Goal: Task Accomplishment & Management: Manage account settings

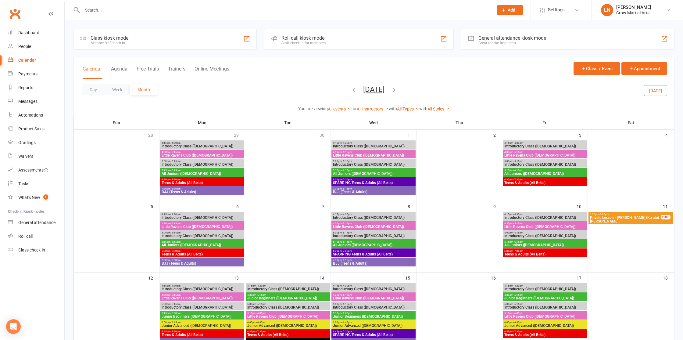
click at [107, 13] on input "text" at bounding box center [285, 10] width 409 height 9
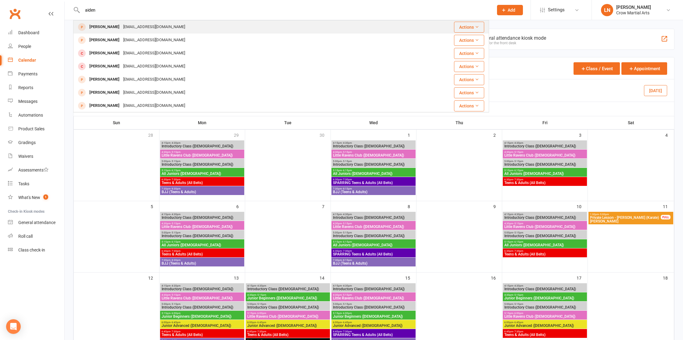
type input "aiden"
click at [106, 29] on div "[PERSON_NAME]" at bounding box center [105, 27] width 34 height 9
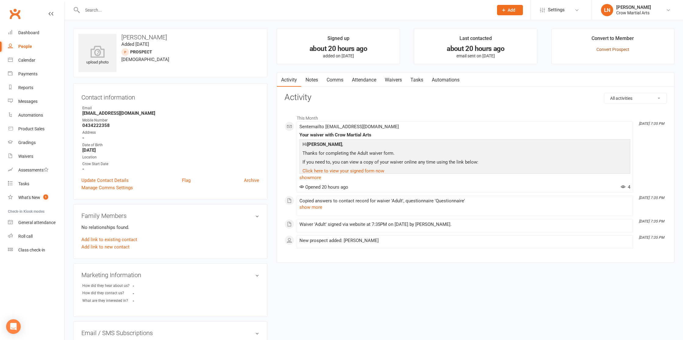
click at [622, 49] on link "Convert Prospect" at bounding box center [613, 49] width 33 height 5
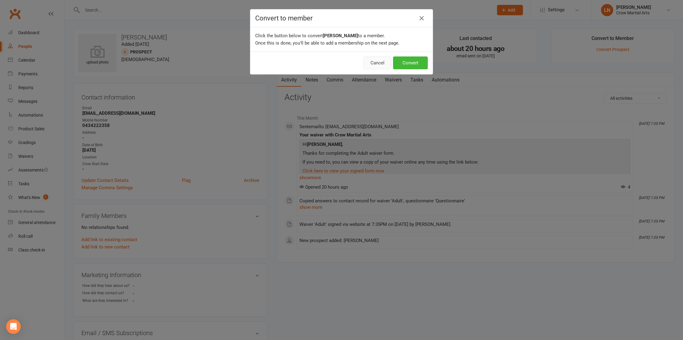
click at [385, 66] on button "Cancel" at bounding box center [378, 62] width 28 height 13
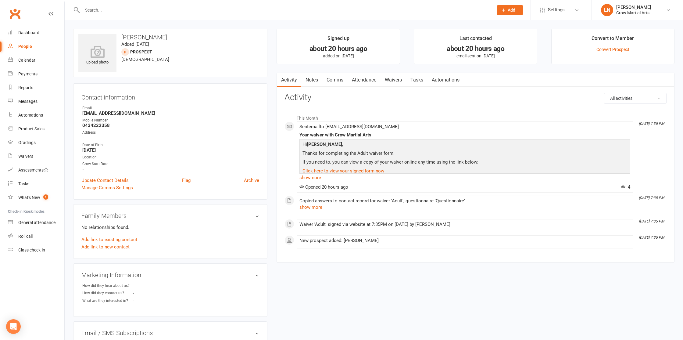
drag, startPoint x: 160, startPoint y: 3, endPoint x: 159, endPoint y: 7, distance: 4.3
click at [160, 3] on div at bounding box center [281, 10] width 416 height 20
click at [159, 7] on input "text" at bounding box center [285, 10] width 409 height 9
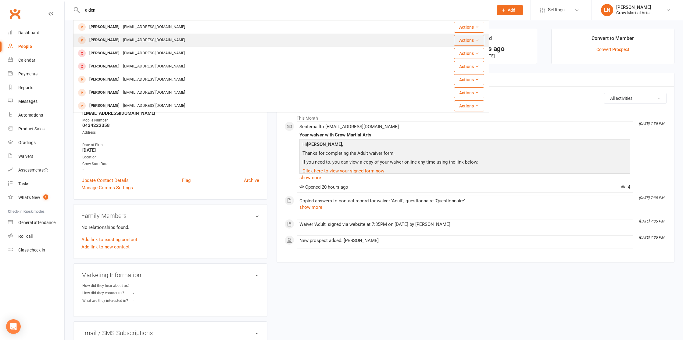
type input "aiden"
click at [121, 39] on div "[EMAIL_ADDRESS][DOMAIN_NAME]" at bounding box center [154, 40] width 66 height 9
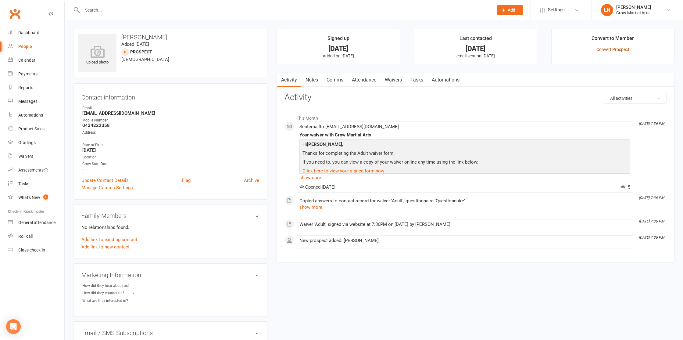
click at [609, 51] on link "Convert Prospect" at bounding box center [613, 49] width 33 height 5
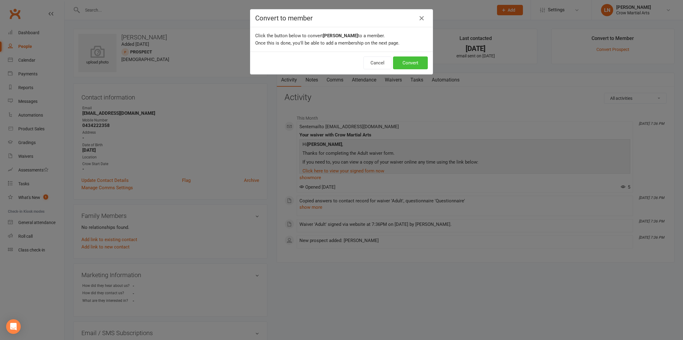
click at [424, 61] on button "Convert" at bounding box center [410, 62] width 35 height 13
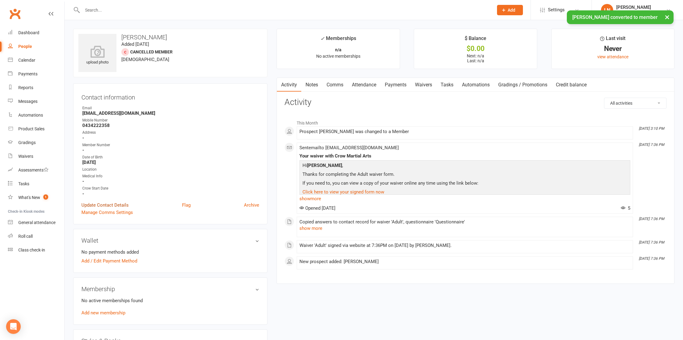
click at [105, 206] on link "Update Contact Details" at bounding box center [104, 204] width 47 height 7
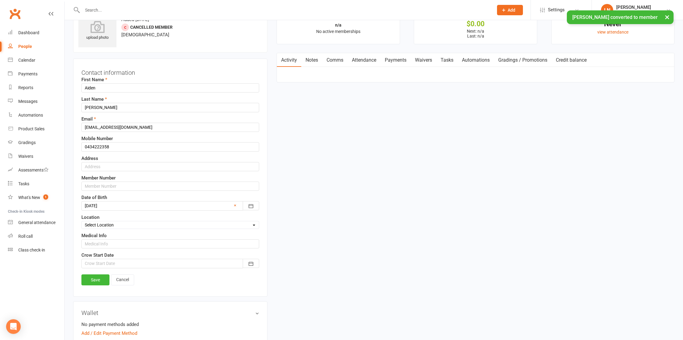
scroll to position [29, 0]
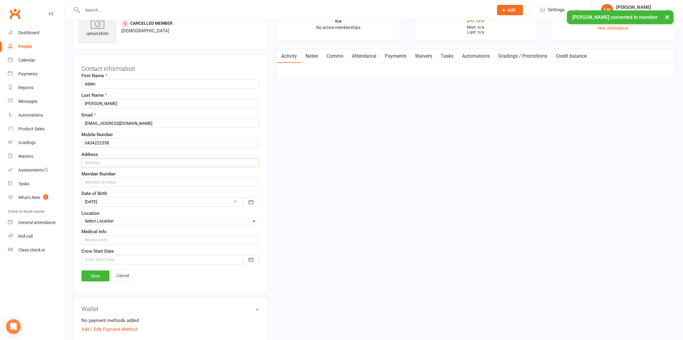
click at [114, 160] on input "text" at bounding box center [170, 162] width 178 height 9
type input "[STREET_ADDRESS]"
click at [109, 179] on input "text" at bounding box center [170, 182] width 178 height 9
click at [113, 258] on div at bounding box center [170, 259] width 178 height 9
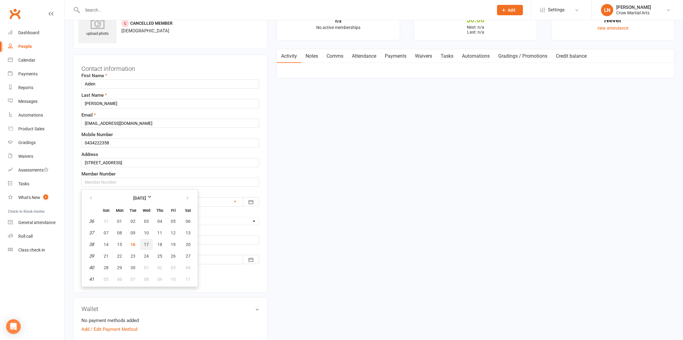
click at [146, 245] on span "17" at bounding box center [146, 244] width 5 height 5
type input "[DATE]"
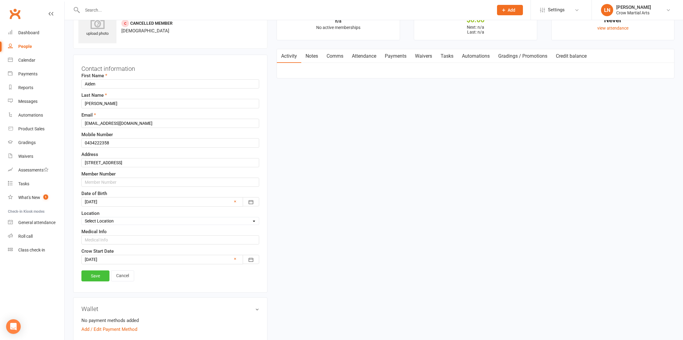
click at [94, 272] on link "Save" at bounding box center [95, 275] width 28 height 11
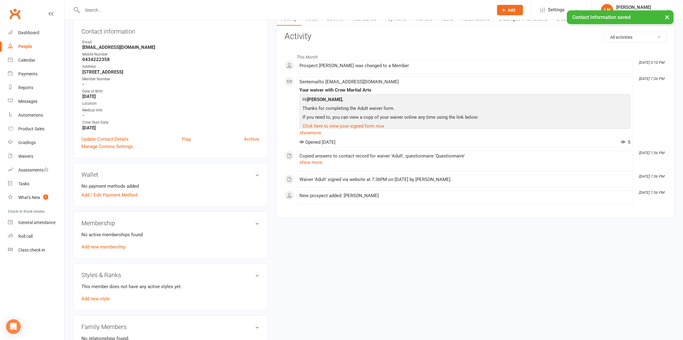
scroll to position [64, 0]
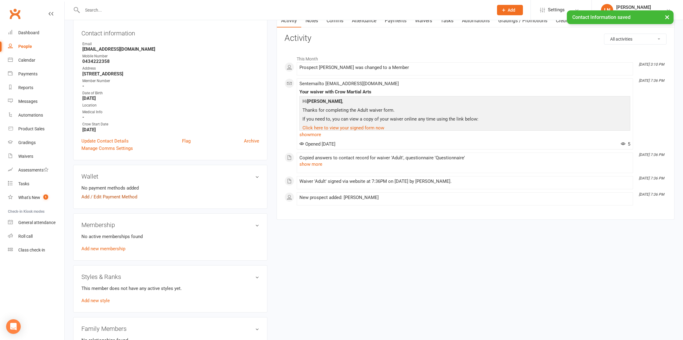
click at [115, 194] on link "Add / Edit Payment Method" at bounding box center [109, 196] width 56 height 7
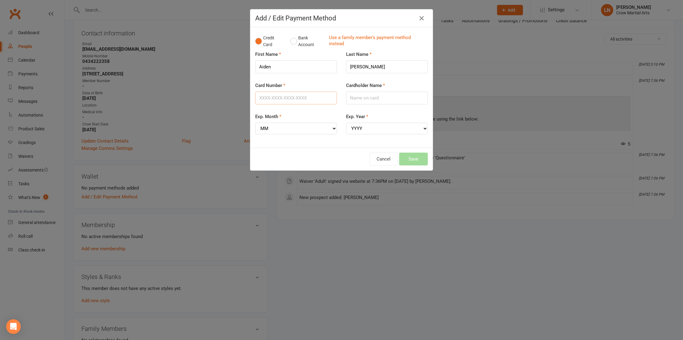
click at [281, 98] on input "Card Number" at bounding box center [296, 98] width 82 height 13
type input "[CREDIT_CARD_NUMBER]"
click at [349, 98] on input "Cardholder Name" at bounding box center [387, 98] width 82 height 13
type input "MR [PERSON_NAME] [PERSON_NAME]"
click at [318, 127] on select "MM 01 02 03 04 05 06 07 08 09 10 11 12" at bounding box center [296, 129] width 82 height 12
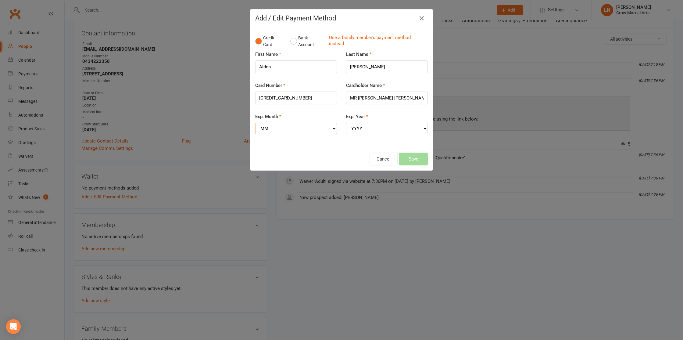
select select "10"
click at [255, 123] on select "MM 01 02 03 04 05 06 07 08 09 10 11 12" at bounding box center [296, 129] width 82 height 12
click at [355, 126] on select "YYYY 2025 2026 2027 2028 2029 2030 2031 2032 2033 2034" at bounding box center [387, 129] width 82 height 12
select select "2025"
click at [346, 123] on select "YYYY 2025 2026 2027 2028 2029 2030 2031 2032 2033 2034" at bounding box center [387, 129] width 82 height 12
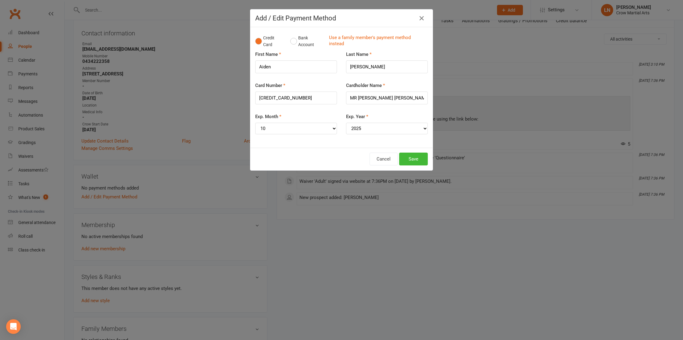
click at [346, 139] on div "Exp. Year YYYY 2025 2026 2027 2028 2029 2030 2031 2032 2033 2034" at bounding box center [387, 128] width 91 height 30
click at [407, 158] on button "Save" at bounding box center [413, 159] width 29 height 13
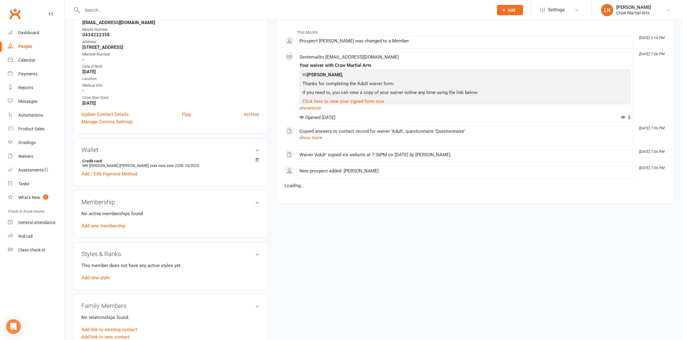
scroll to position [92, 0]
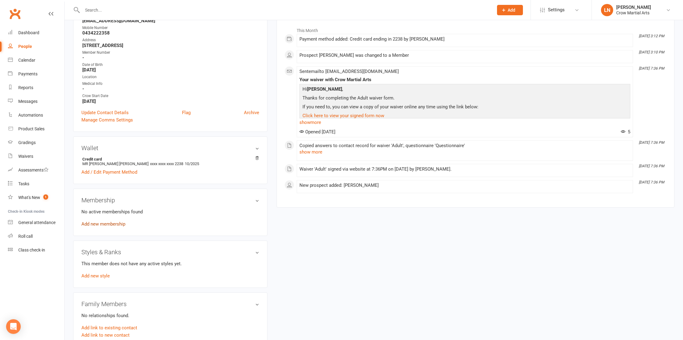
click at [110, 223] on link "Add new membership" at bounding box center [103, 223] width 44 height 5
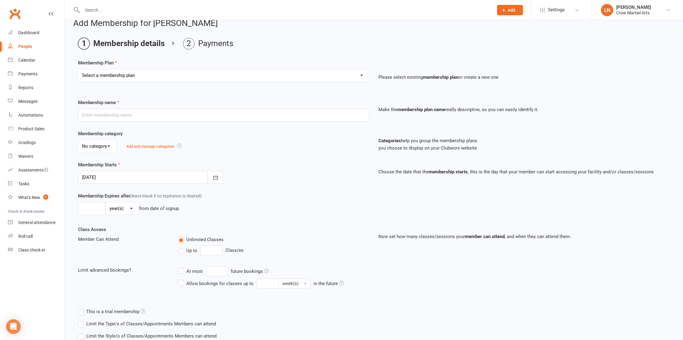
scroll to position [12, 0]
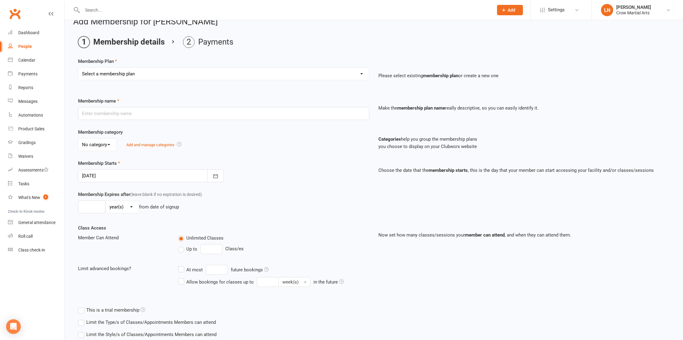
click at [123, 80] on div "Select a membership plan Create new Membership Plan BJJ (Juniors - Additional) …" at bounding box center [224, 77] width 301 height 21
click at [124, 78] on select "Select a membership plan Create new Membership Plan BJJ (Juniors - Additional) …" at bounding box center [223, 74] width 291 height 12
select select "4"
click at [78, 68] on select "Select a membership plan Create new Membership Plan BJJ (Juniors - Additional) …" at bounding box center [223, 74] width 291 height 12
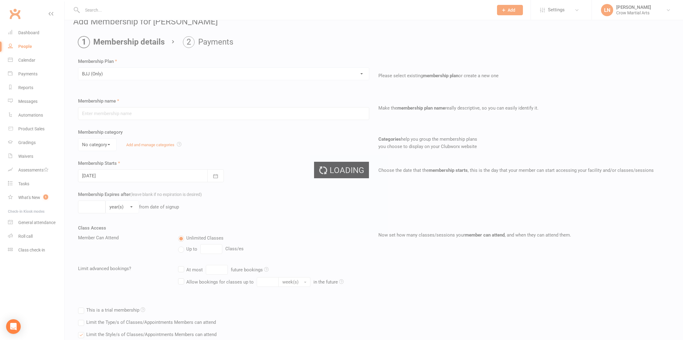
type input "BJJ (Only)"
select select "0"
type input "0"
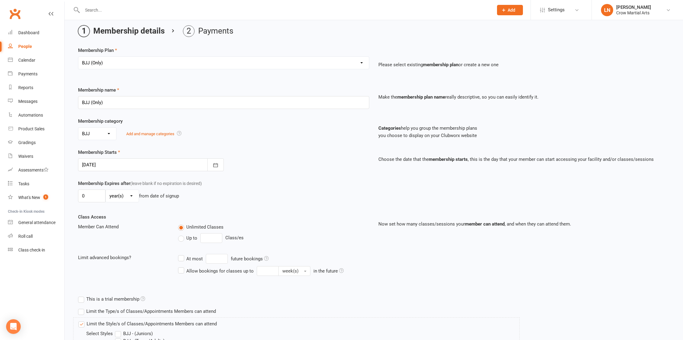
scroll to position [31, 0]
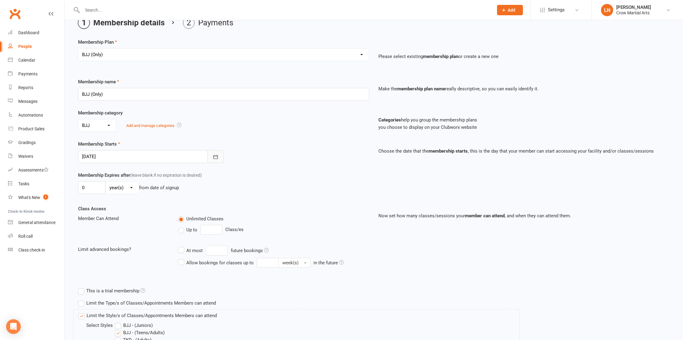
click at [211, 155] on button "button" at bounding box center [215, 156] width 16 height 13
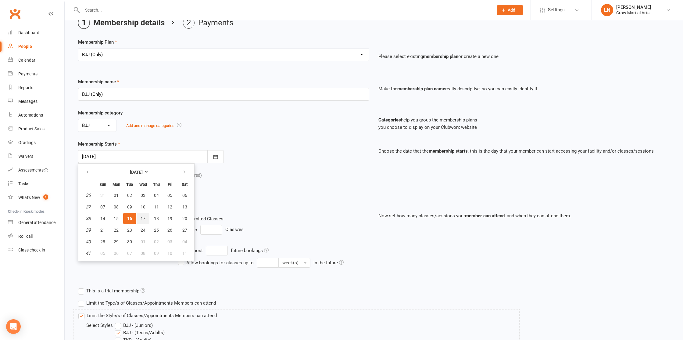
click at [142, 217] on span "17" at bounding box center [143, 218] width 5 height 5
type input "[DATE]"
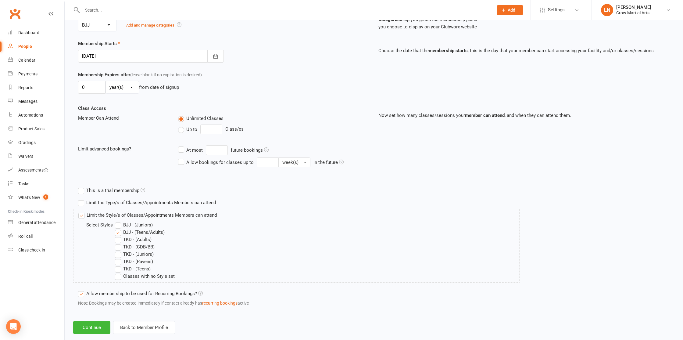
scroll to position [142, 0]
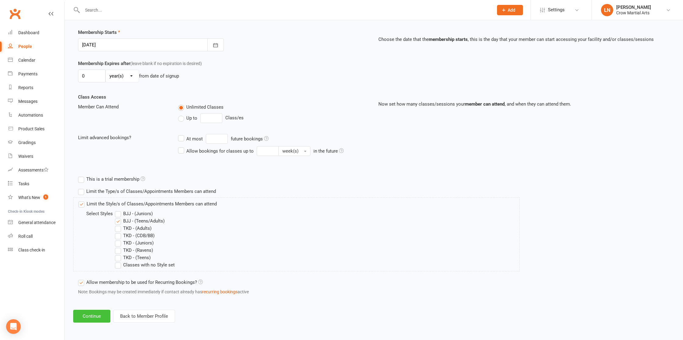
click at [89, 319] on button "Continue" at bounding box center [91, 316] width 37 height 13
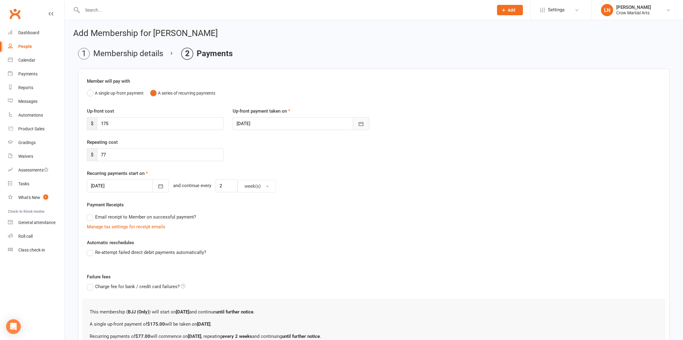
click at [355, 123] on button "button" at bounding box center [361, 123] width 16 height 13
drag, startPoint x: 435, startPoint y: 159, endPoint x: 405, endPoint y: 153, distance: 30.7
click at [435, 159] on div "Repeating cost $ 77" at bounding box center [373, 154] width 583 height 31
click at [153, 183] on button "button" at bounding box center [161, 185] width 16 height 13
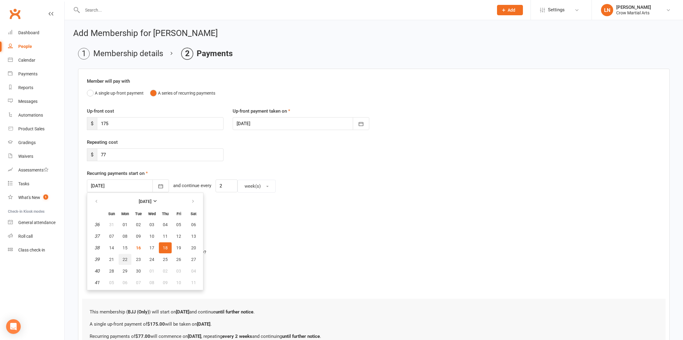
click at [123, 258] on span "22" at bounding box center [125, 259] width 5 height 5
type input "[DATE]"
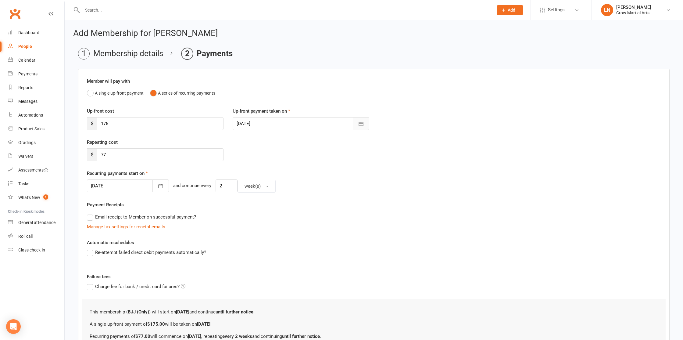
click at [358, 125] on button "button" at bounding box center [361, 123] width 16 height 13
click at [384, 170] on div "Recurring payments start on [DATE] [DATE] Sun Mon Tue Wed Thu Fri Sat 36 31 01 …" at bounding box center [374, 181] width 574 height 23
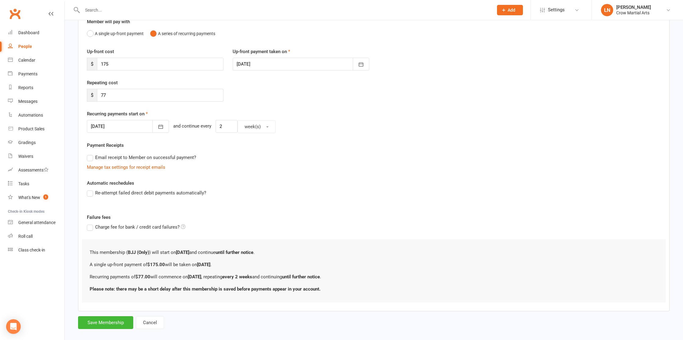
scroll to position [60, 0]
click at [106, 323] on button "Save Membership" at bounding box center [105, 321] width 55 height 13
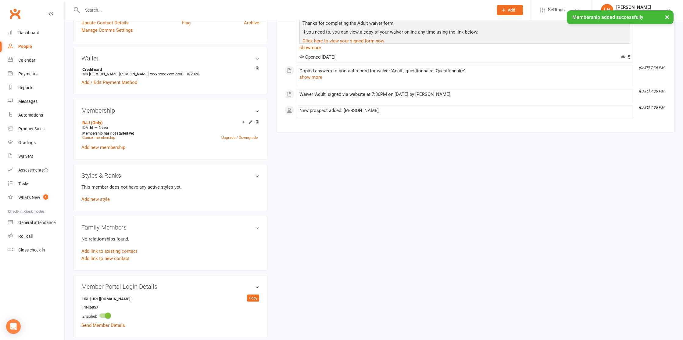
scroll to position [184, 0]
click at [110, 146] on link "Add new membership" at bounding box center [103, 146] width 44 height 5
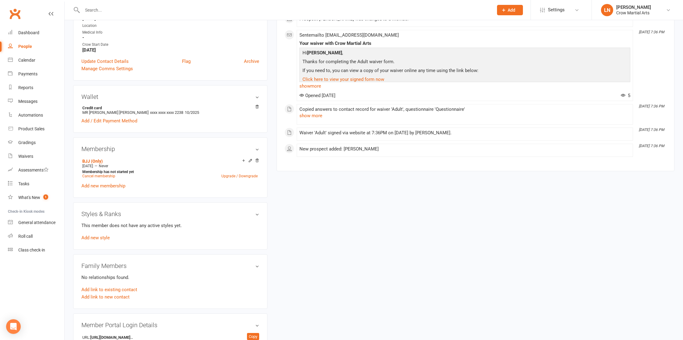
scroll to position [149, 0]
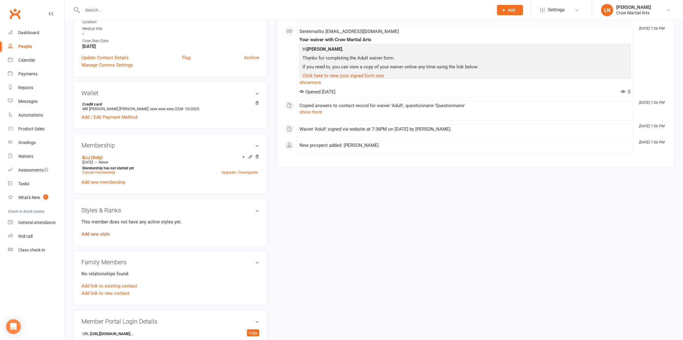
click at [101, 232] on link "Add new style" at bounding box center [95, 233] width 28 height 5
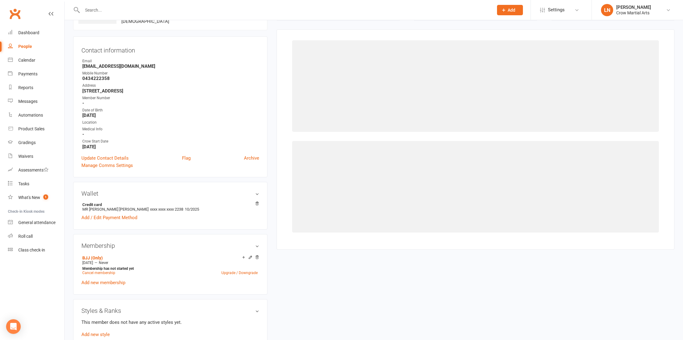
scroll to position [47, 0]
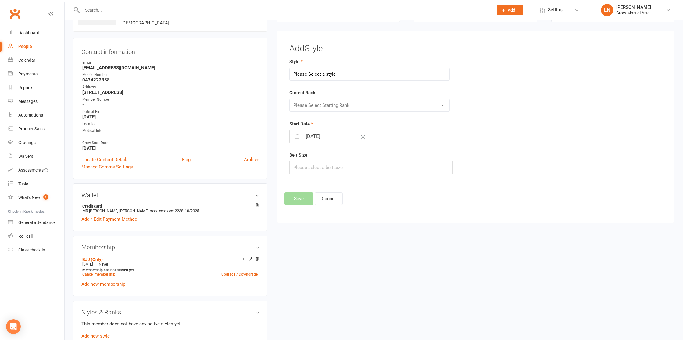
click at [338, 76] on select "Please Select a style BJJ - (Juniors) BJJ - (Teens/Adults) TKD - (Adults) TKD -…" at bounding box center [370, 74] width 160 height 12
click at [290, 68] on select "Please Select a style BJJ - (Juniors) BJJ - (Teens/Adults) TKD - (Adults) TKD -…" at bounding box center [370, 74] width 160 height 12
click at [343, 76] on select "BJJ - (Juniors) BJJ - (Teens/Adults) TKD - (Adults) TKD - (CDB/BB) TKD - (Junio…" at bounding box center [370, 74] width 160 height 12
click at [290, 68] on select "BJJ - (Juniors) BJJ - (Teens/Adults) TKD - (Adults) TKD - (CDB/BB) TKD - (Junio…" at bounding box center [370, 74] width 160 height 12
click at [346, 77] on select "BJJ - (Juniors) BJJ - (Teens/Adults) TKD - (Adults) TKD - (CDB/BB) TKD - (Junio…" at bounding box center [370, 74] width 160 height 12
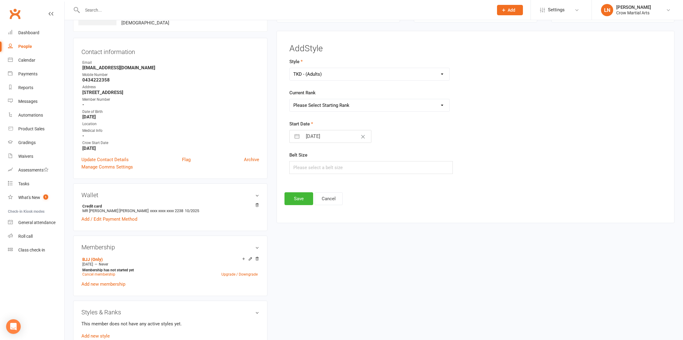
select select "1889"
click at [290, 68] on select "BJJ - (Juniors) BJJ - (Teens/Adults) TKD - (Adults) TKD - (CDB/BB) TKD - (Junio…" at bounding box center [370, 74] width 160 height 12
click at [330, 101] on select "Please Select Starting Rank White Blue Purple Brown Black" at bounding box center [370, 105] width 160 height 12
select select "18414"
click at [290, 99] on select "Please Select Starting Rank White Blue Purple Brown Black" at bounding box center [370, 105] width 160 height 12
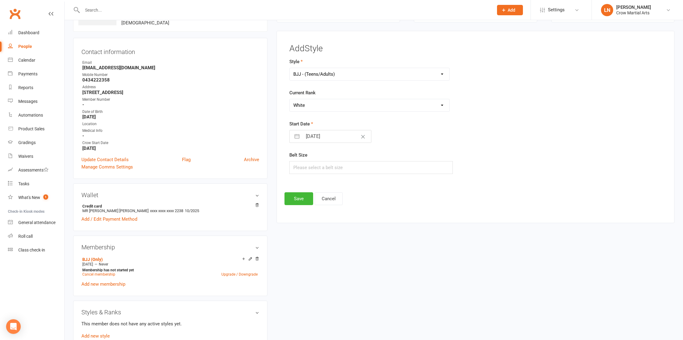
click at [298, 137] on button "button" at bounding box center [297, 136] width 11 height 12
select select "7"
select select "2025"
select select "8"
select select "2025"
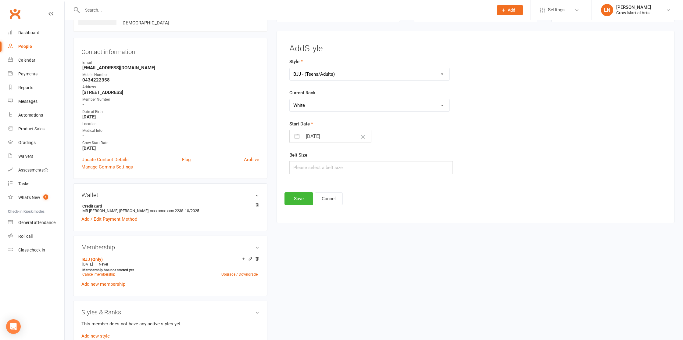
select select "9"
select select "2025"
click at [336, 208] on td "17" at bounding box center [338, 206] width 12 height 12
type input "[DATE]"
click at [312, 165] on input "text" at bounding box center [372, 167] width 164 height 13
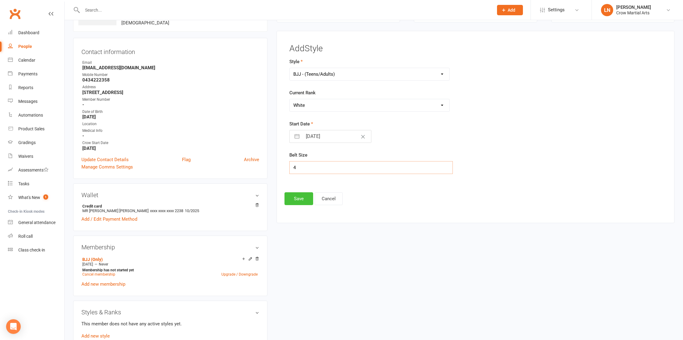
type input "4"
click at [303, 199] on button "Save" at bounding box center [299, 198] width 29 height 13
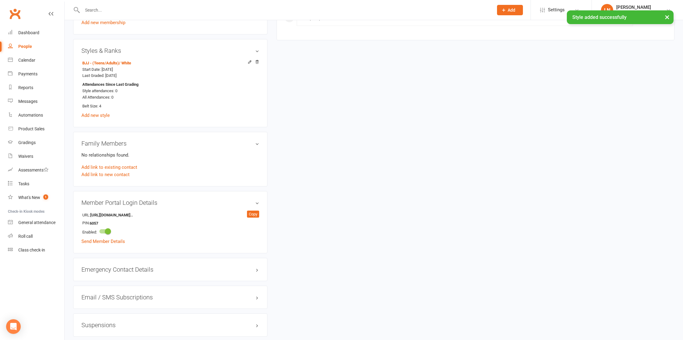
scroll to position [310, 0]
click at [111, 239] on link "Send Member Details" at bounding box center [103, 239] width 44 height 5
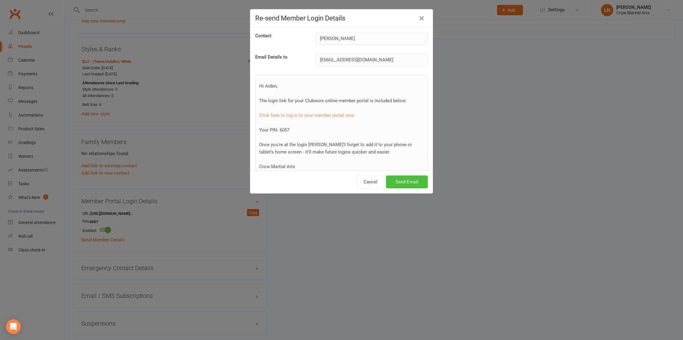
click at [399, 180] on button "Send Email" at bounding box center [407, 181] width 42 height 13
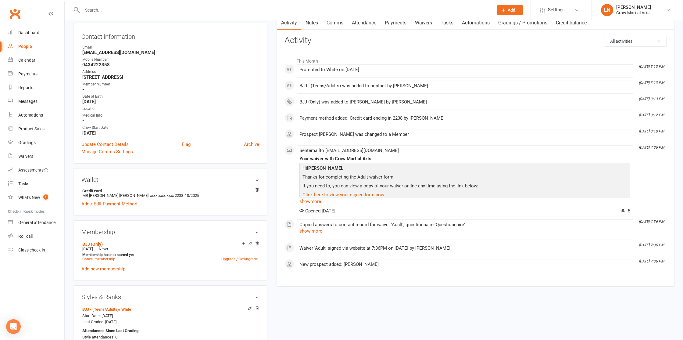
scroll to position [0, 0]
